Goal: Navigation & Orientation: Find specific page/section

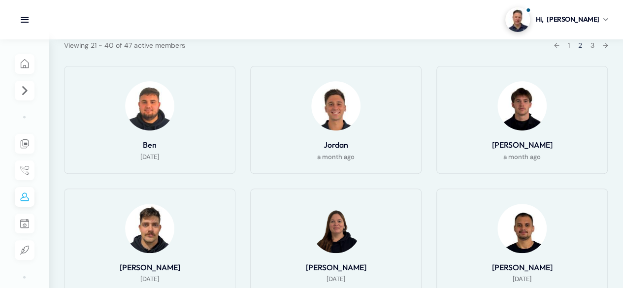
scroll to position [49, 0]
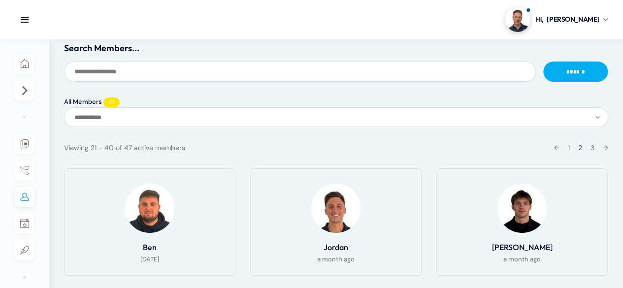
click at [569, 148] on div "← 1 2 3 →" at bounding box center [578, 148] width 61 height 12
click at [568, 148] on link "1" at bounding box center [569, 147] width 2 height 9
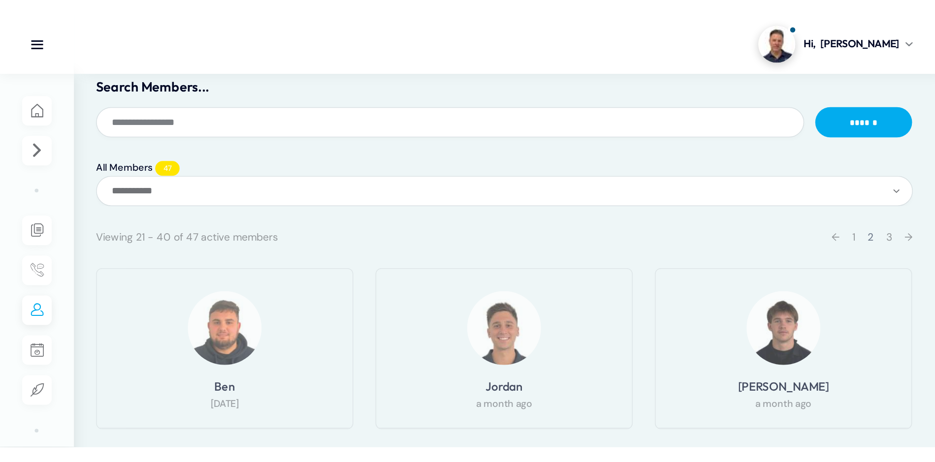
scroll to position [0, 0]
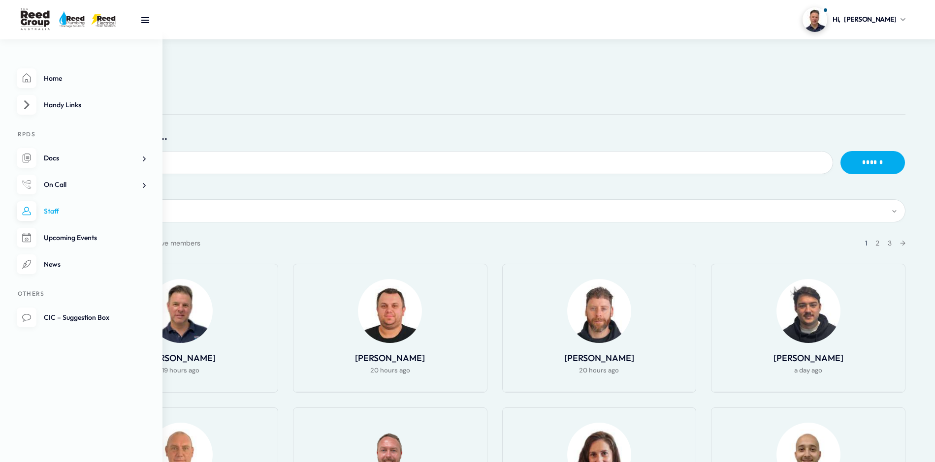
click at [66, 210] on link "Staff" at bounding box center [81, 211] width 129 height 20
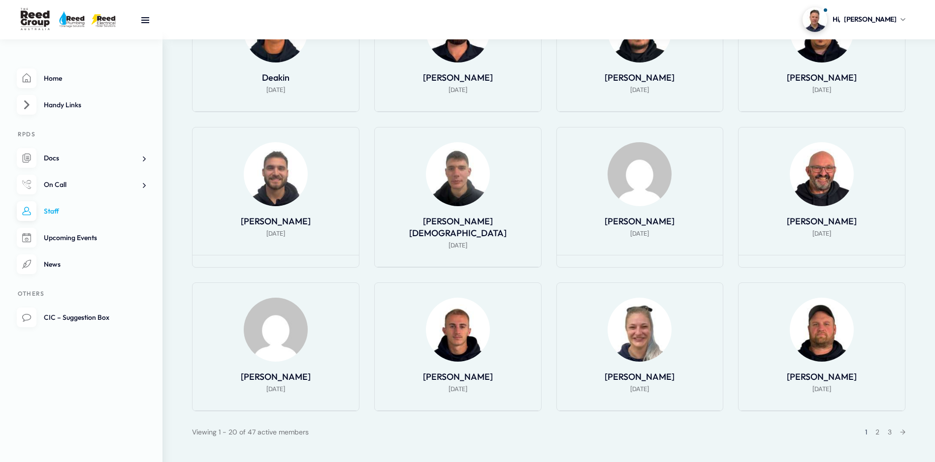
scroll to position [591, 0]
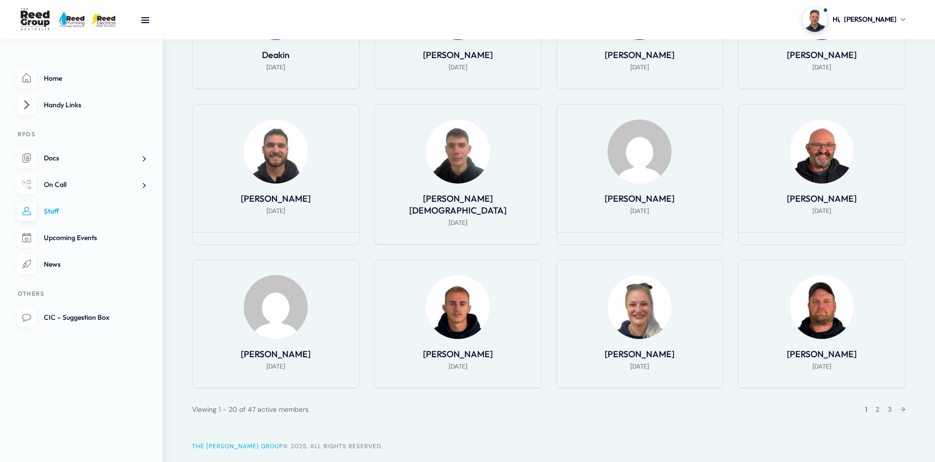
click at [886, 404] on div "1 2 3 →" at bounding box center [882, 410] width 47 height 12
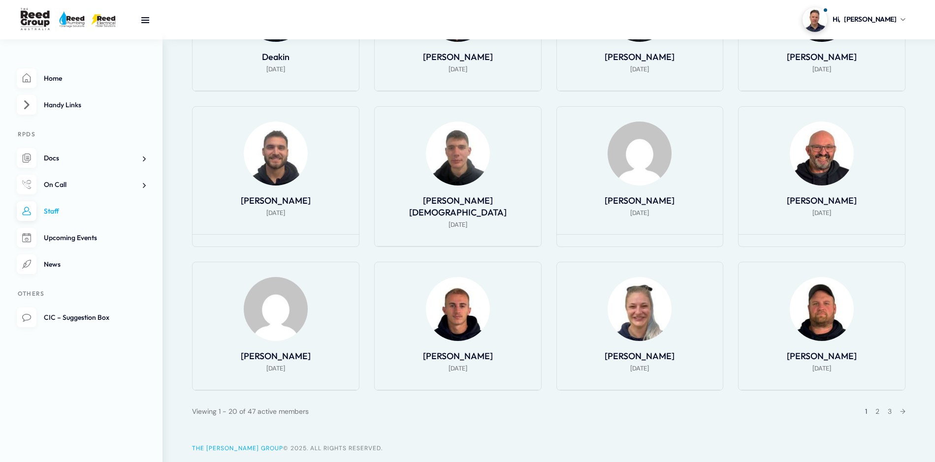
scroll to position [607, 0]
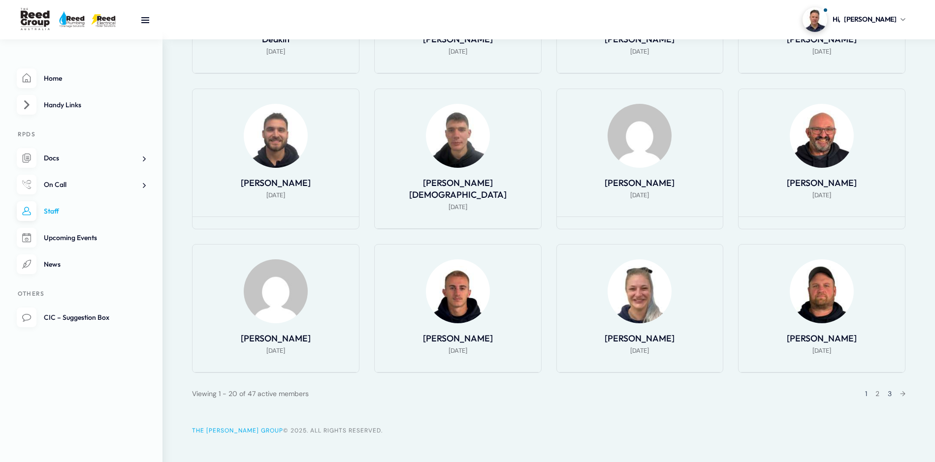
click at [888, 390] on link "3" at bounding box center [890, 394] width 4 height 9
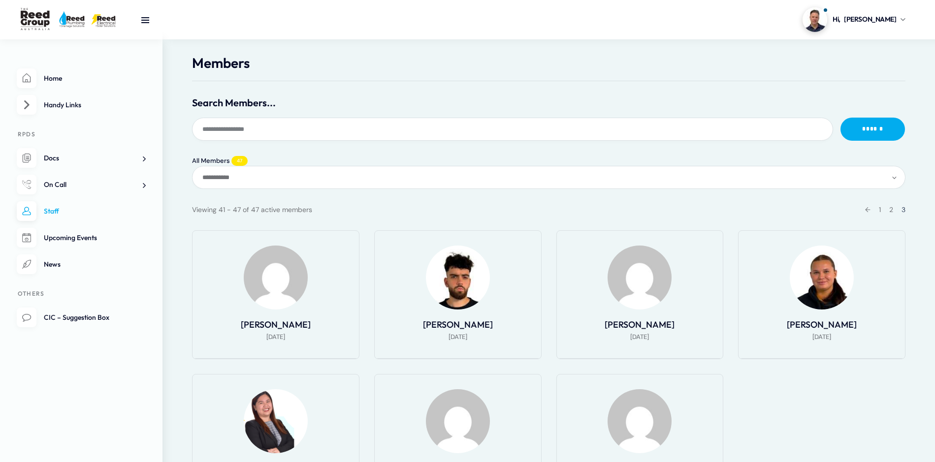
scroll to position [0, 0]
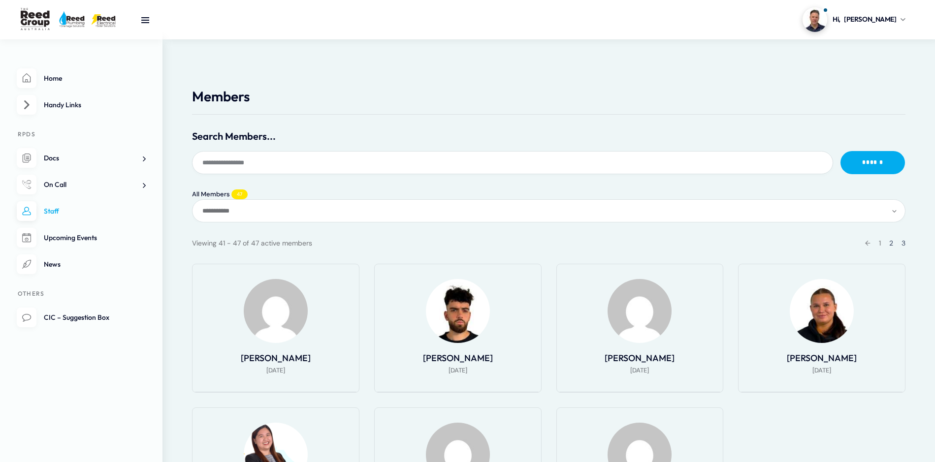
click at [891, 241] on link "2" at bounding box center [892, 243] width 4 height 9
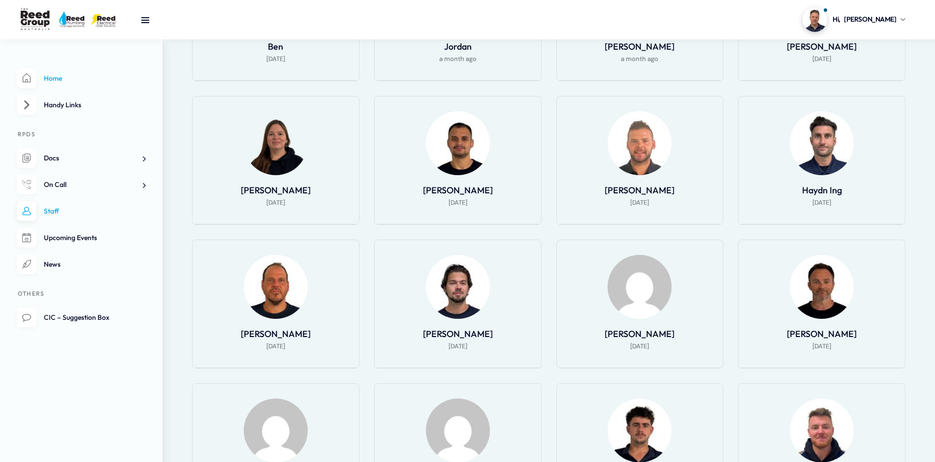
scroll to position [311, 0]
click at [57, 80] on span "Home" at bounding box center [53, 78] width 18 height 9
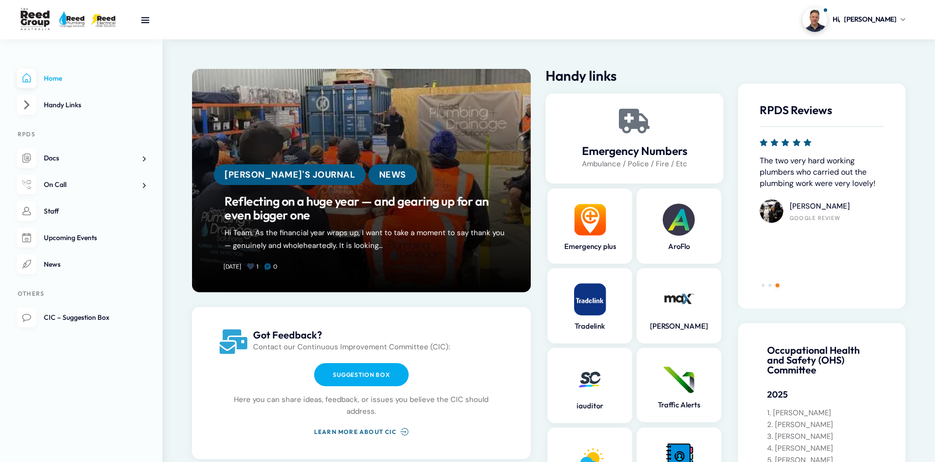
click at [337, 234] on link at bounding box center [361, 181] width 339 height 224
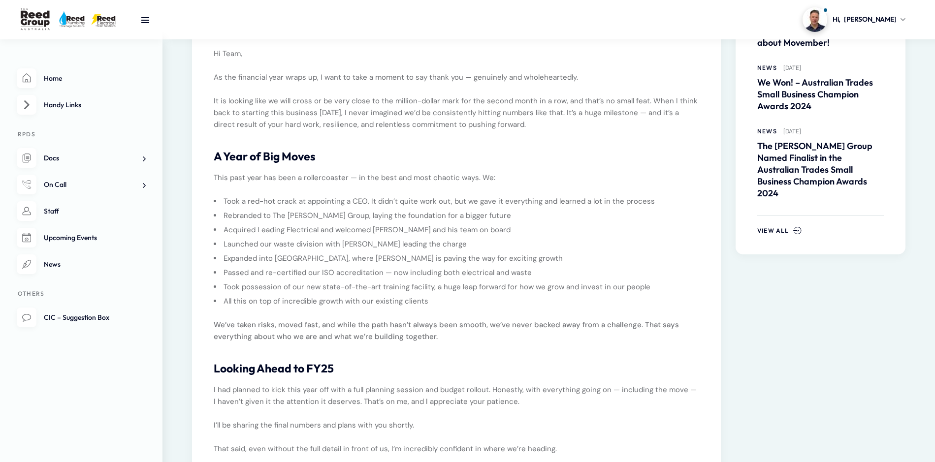
scroll to position [296, 0]
